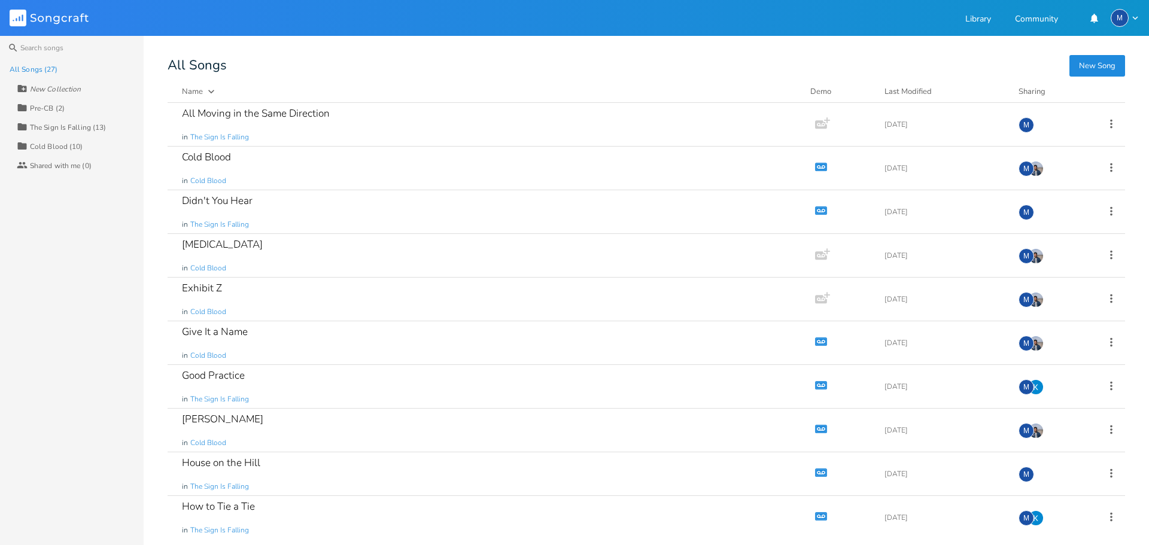
click at [82, 125] on div "The Sign Is Falling (13)" at bounding box center [68, 127] width 76 height 7
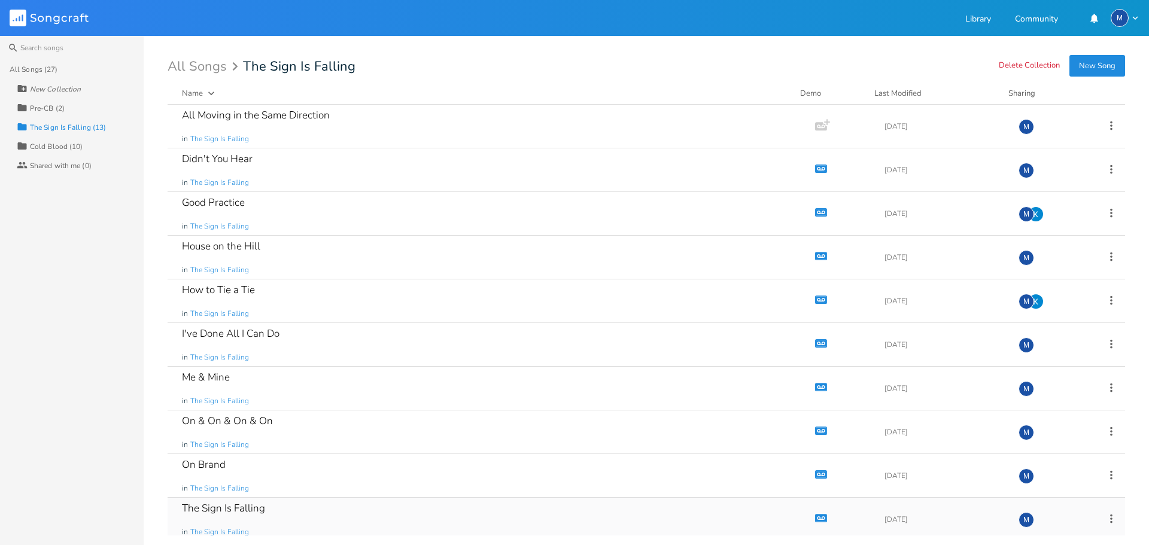
click at [259, 508] on div "The Sign Is Falling" at bounding box center [223, 508] width 83 height 10
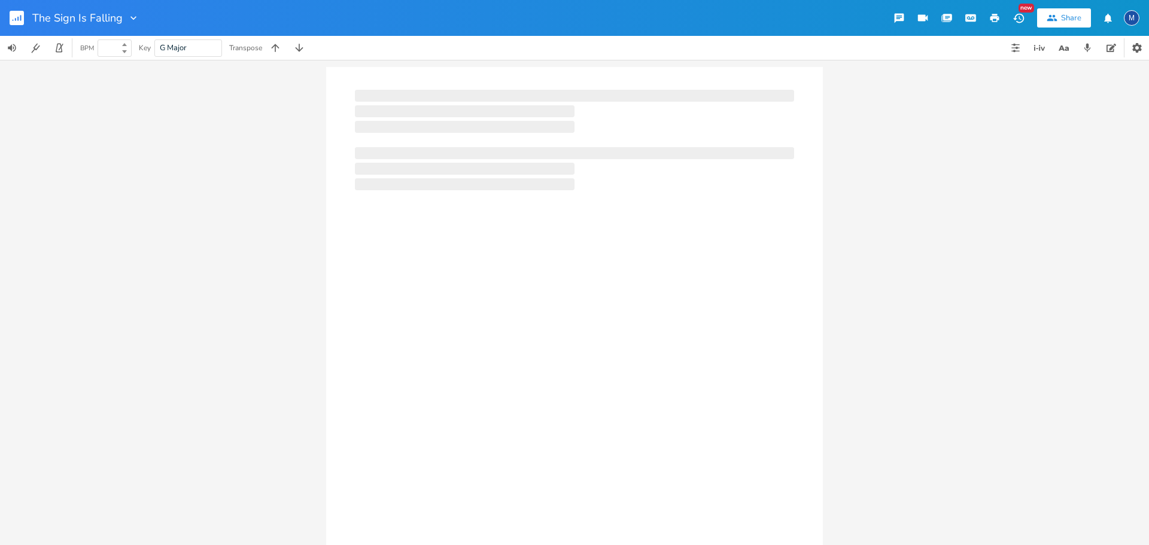
type input "100"
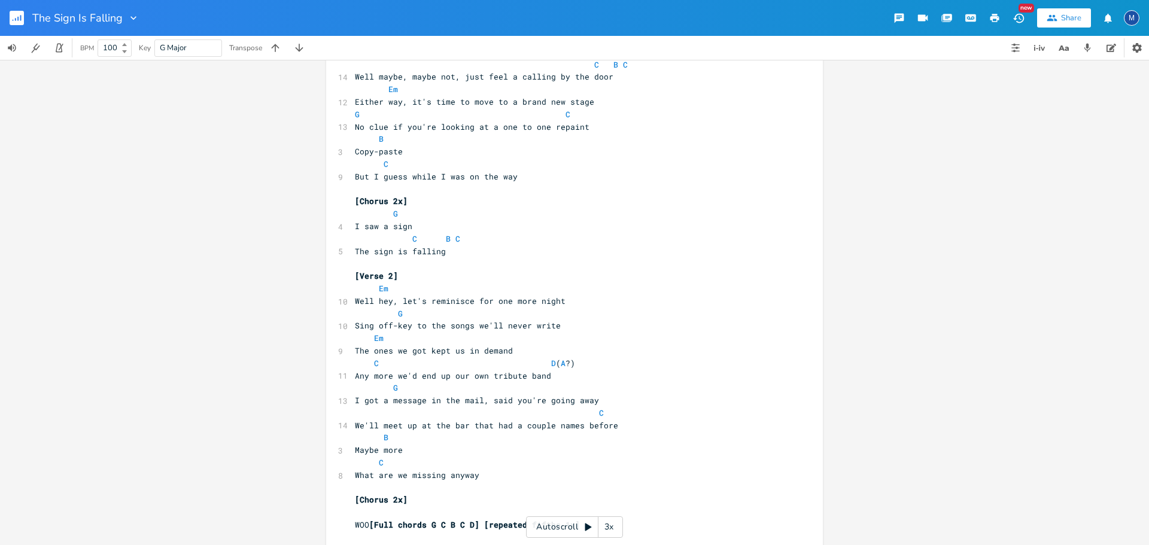
scroll to position [127, 0]
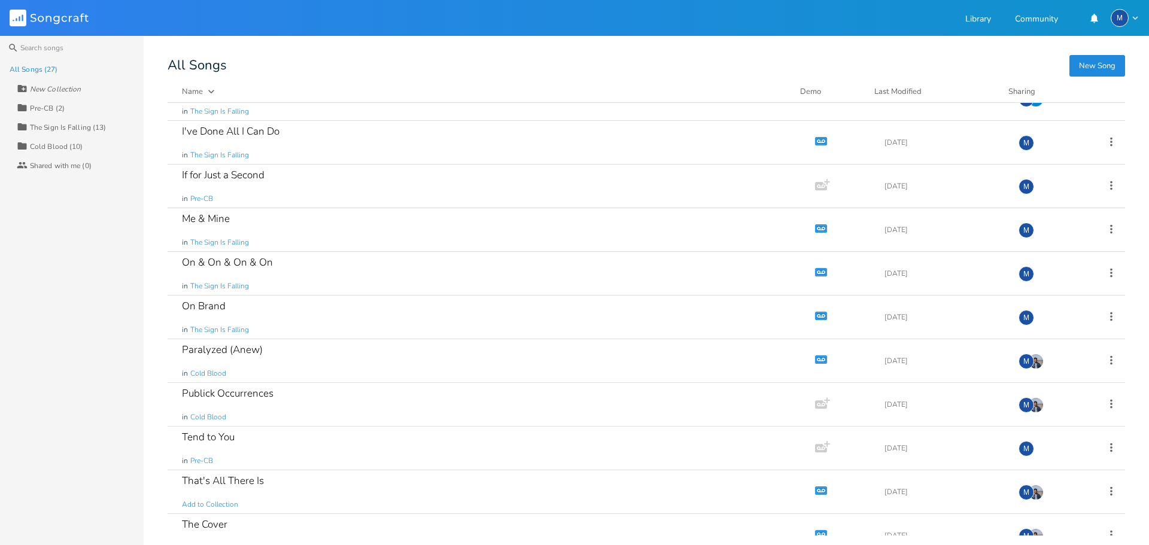
scroll to position [239, 0]
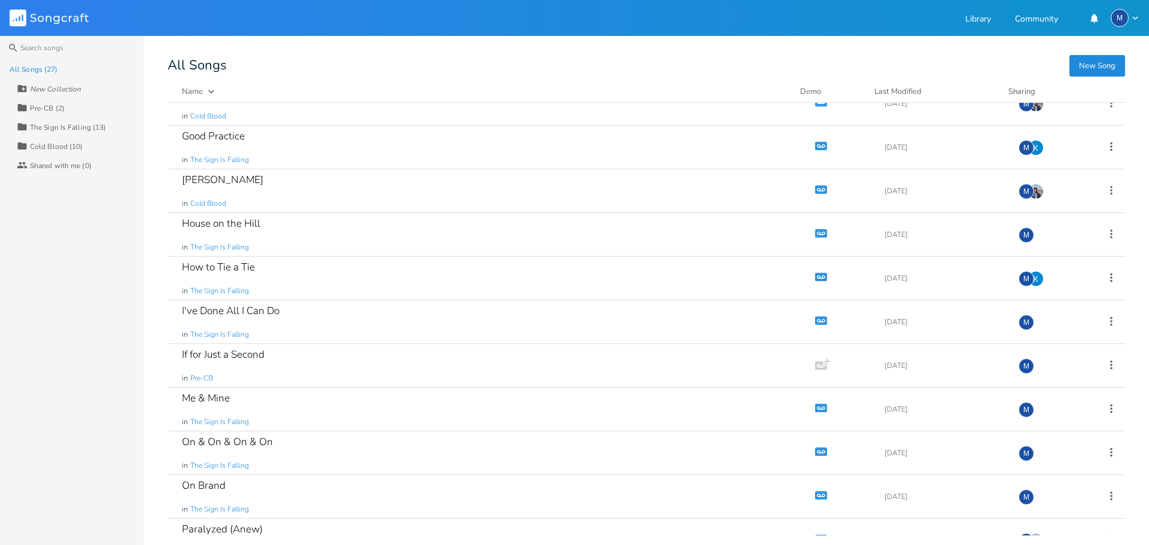
click at [71, 126] on div "The Sign Is Falling (13)" at bounding box center [68, 127] width 76 height 7
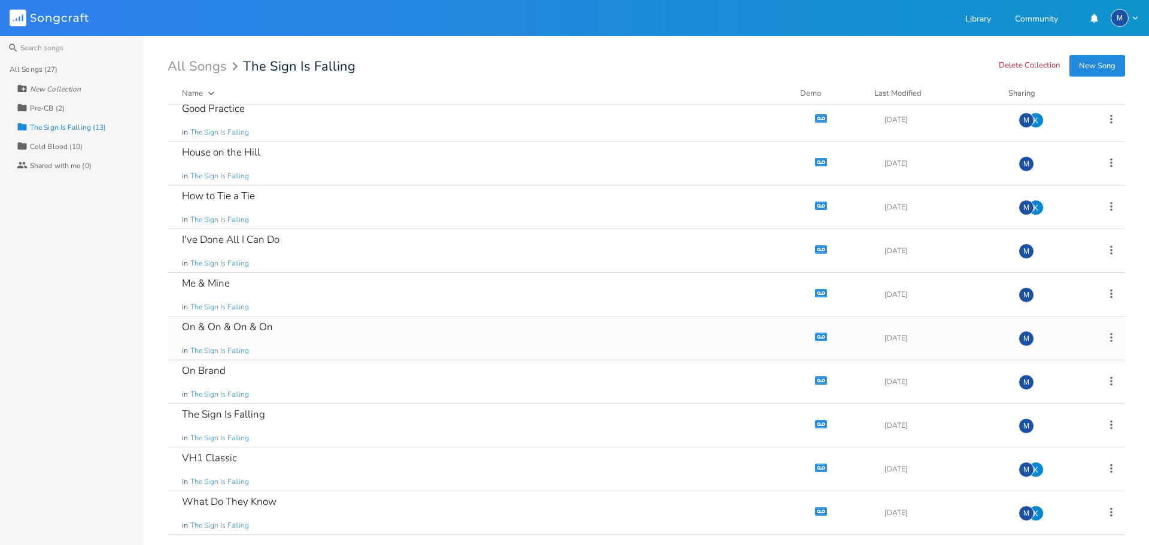
scroll to position [137, 0]
click at [324, 333] on div "On Brand in The Sign Is Falling" at bounding box center [489, 338] width 614 height 43
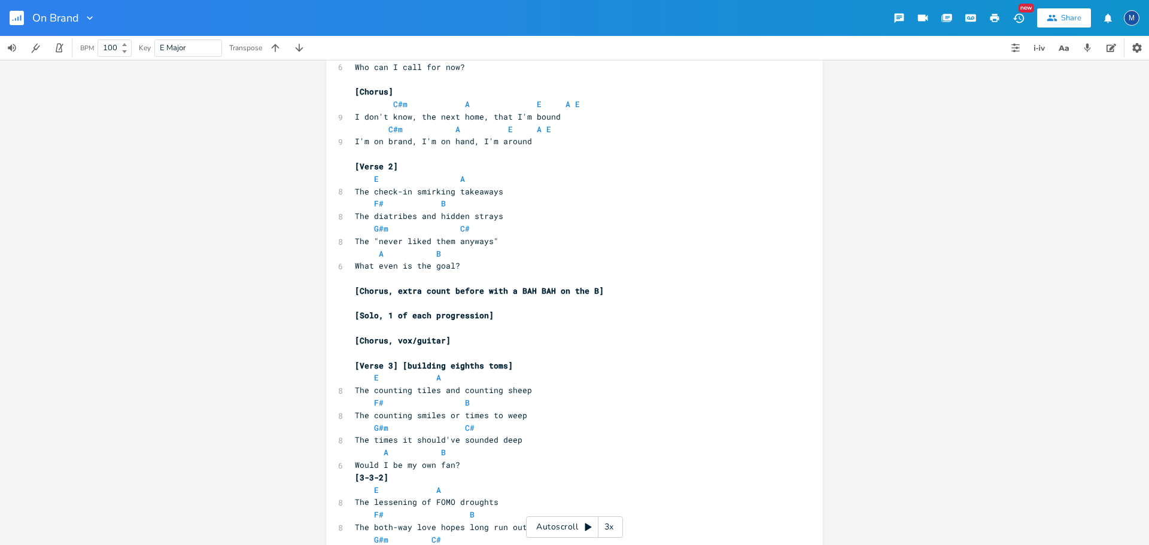
scroll to position [13, 0]
